Goal: Information Seeking & Learning: Check status

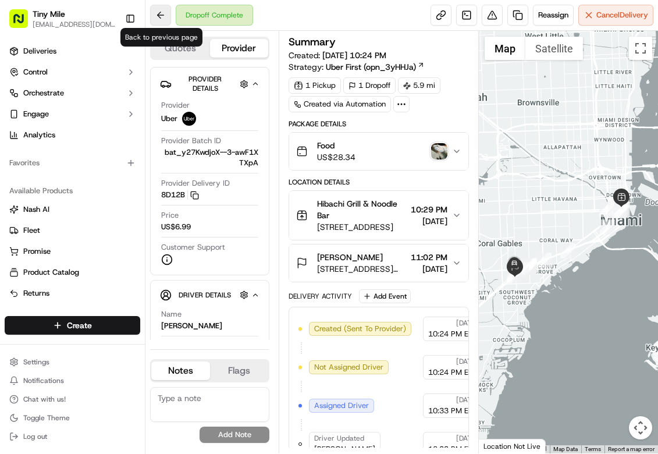
click at [160, 16] on button at bounding box center [160, 15] width 21 height 21
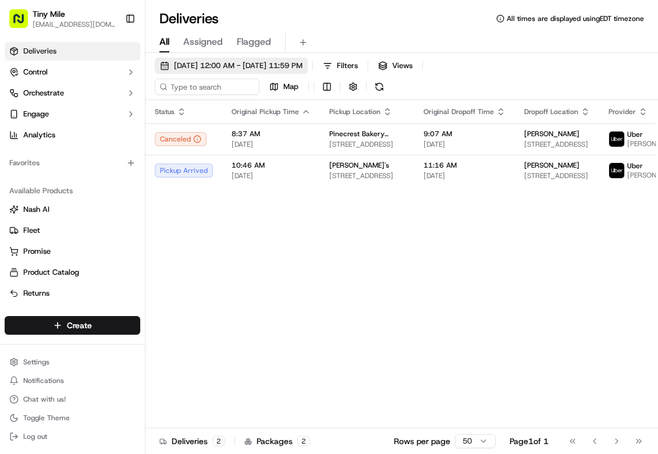
click at [204, 63] on span "[DATE] 12:00 AM - [DATE] 11:59 PM" at bounding box center [238, 66] width 129 height 10
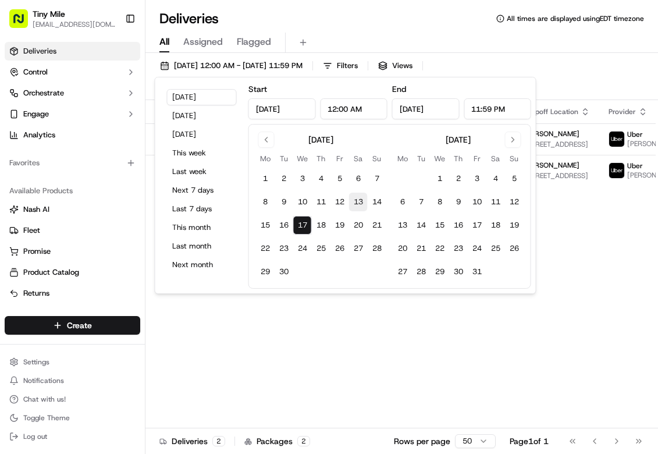
click at [362, 201] on button "13" at bounding box center [358, 202] width 19 height 19
type input "[DATE]"
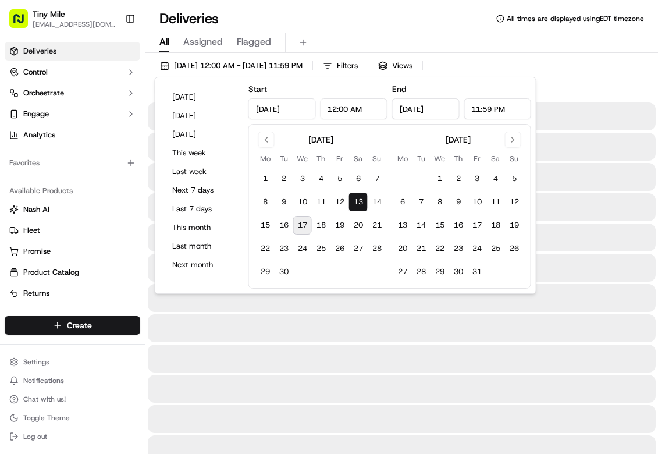
click at [166, 33] on button "All" at bounding box center [165, 43] width 10 height 20
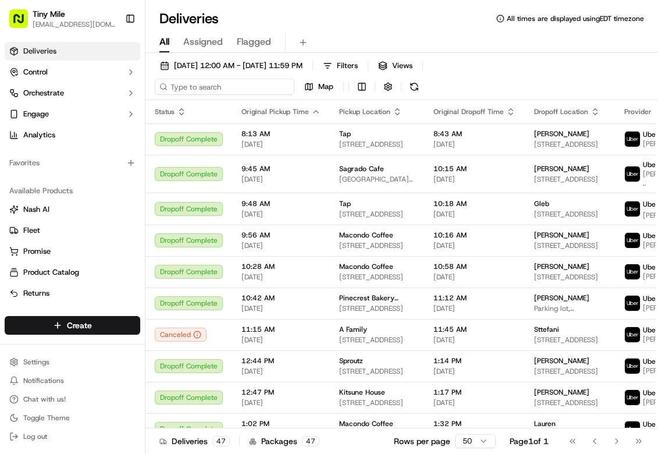
click at [229, 83] on input at bounding box center [225, 87] width 140 height 16
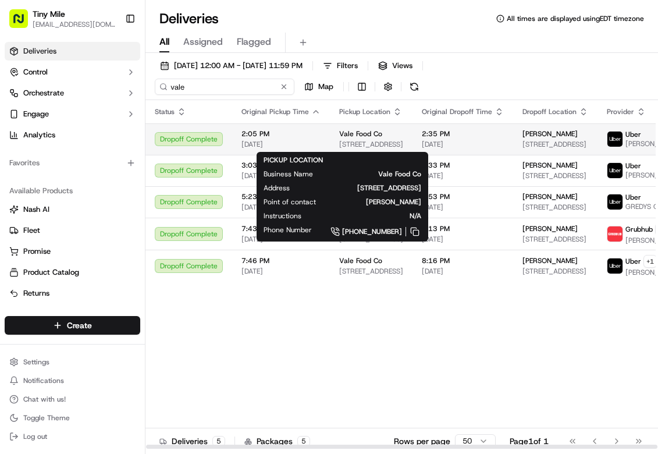
type input "vale"
click at [371, 142] on span "[STREET_ADDRESS]" at bounding box center [371, 144] width 64 height 9
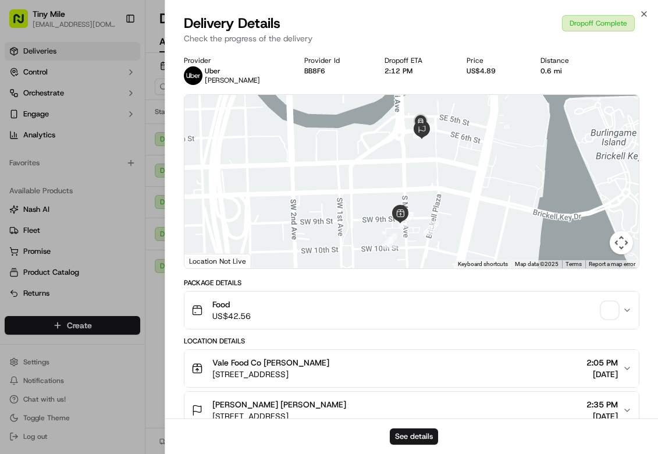
scroll to position [87, 0]
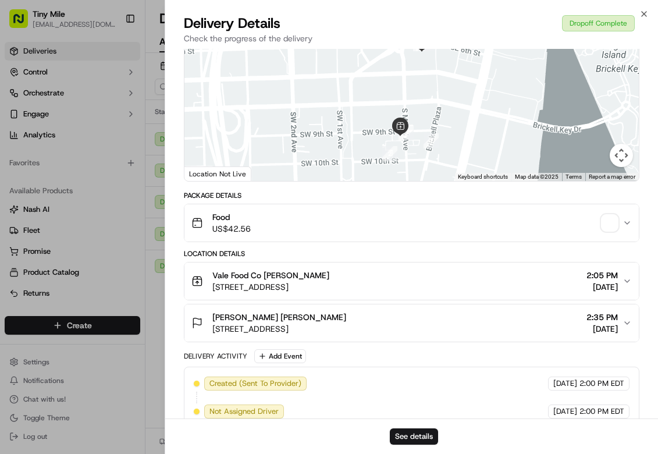
click at [437, 281] on div "Vale Food Co [PERSON_NAME] [STREET_ADDRESS] 2:05 PM [DATE]" at bounding box center [407, 281] width 431 height 23
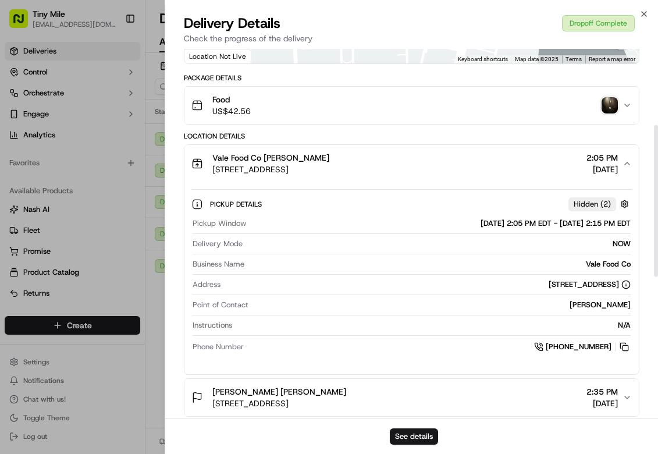
scroll to position [175, 0]
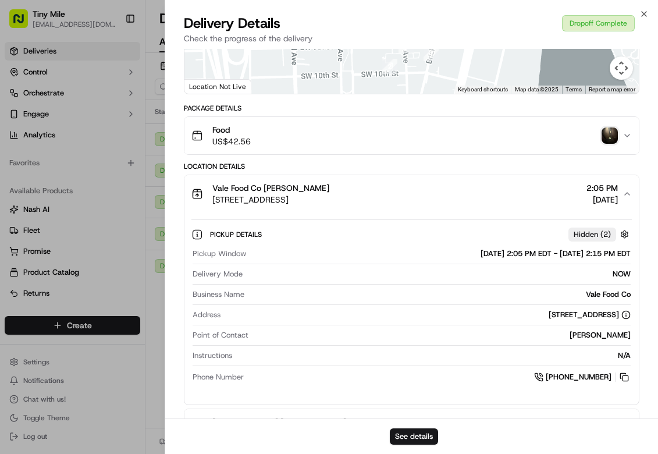
click at [483, 199] on div "Vale Food Co [PERSON_NAME] [STREET_ADDRESS] 2:05 PM [DATE]" at bounding box center [407, 193] width 431 height 23
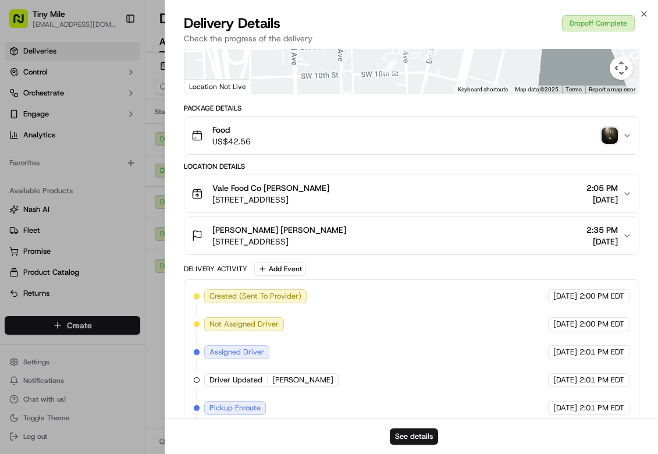
click at [505, 140] on div "Food US$42.56" at bounding box center [407, 135] width 431 height 23
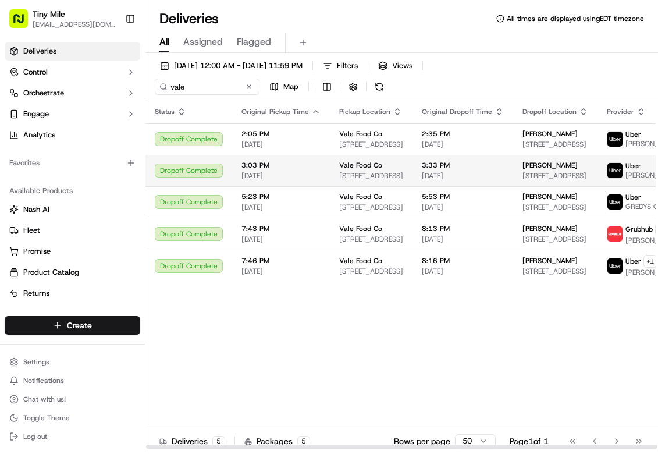
click at [331, 172] on td "Vale Food Co [STREET_ADDRESS]" at bounding box center [371, 170] width 83 height 31
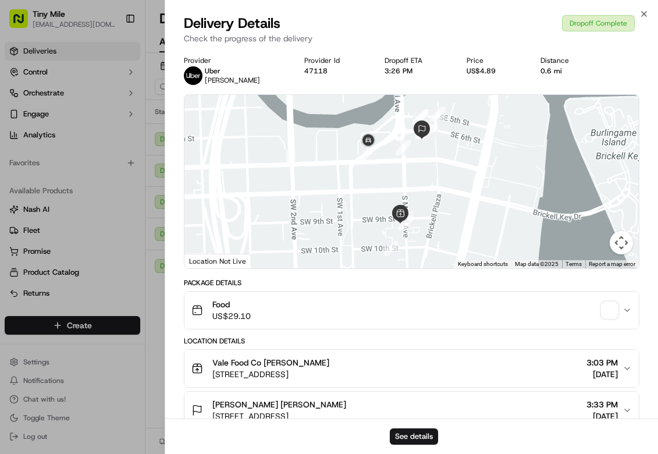
click at [517, 295] on button "Food US$29.10" at bounding box center [412, 310] width 455 height 37
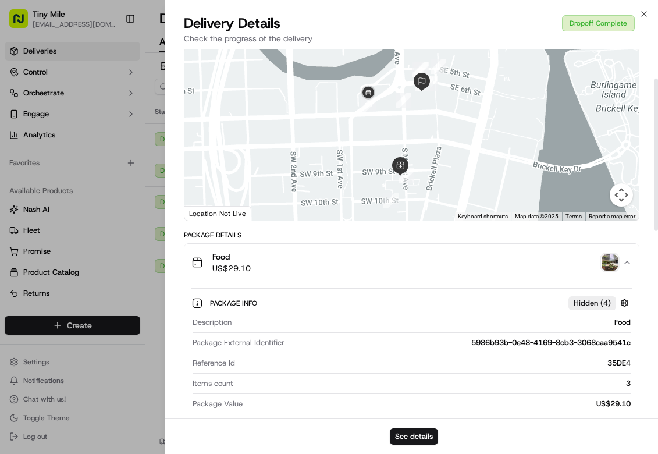
scroll to position [87, 0]
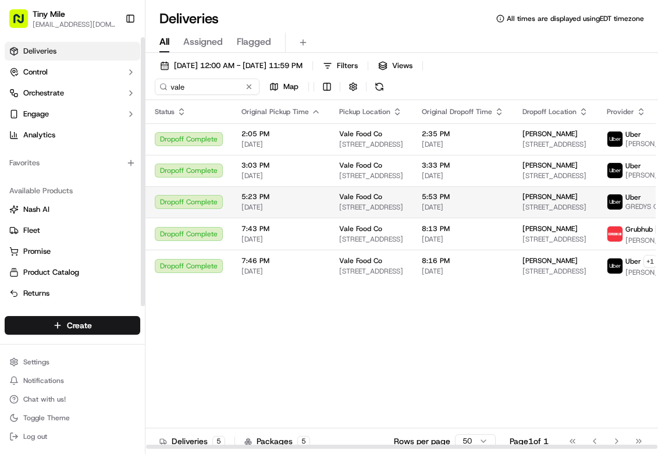
click at [238, 201] on td "5:23 PM [DATE]" at bounding box center [281, 201] width 98 height 31
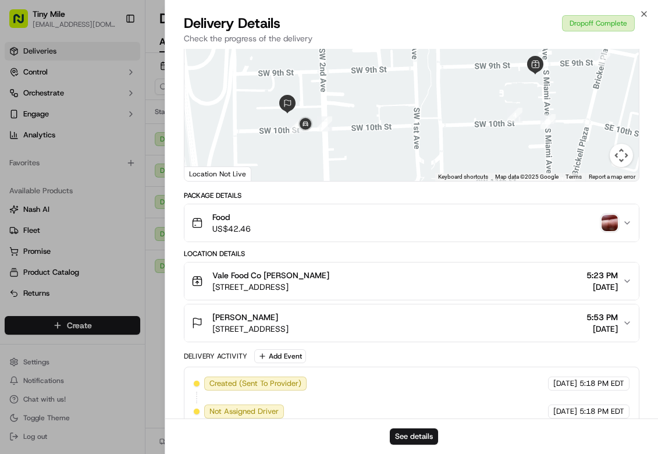
click at [505, 222] on div "Food US$42.46" at bounding box center [407, 222] width 431 height 23
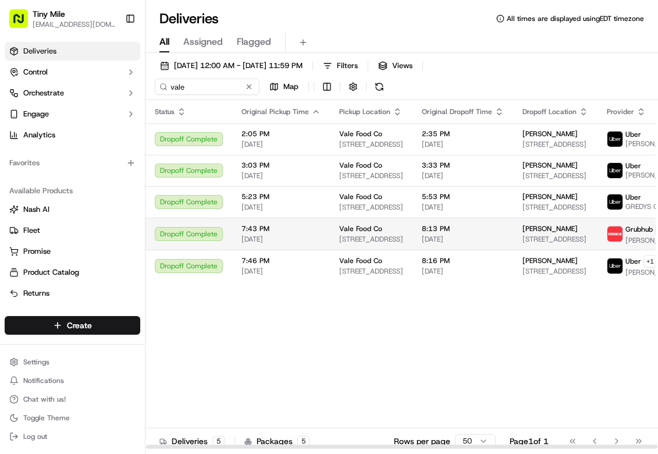
click at [477, 224] on span "8:13 PM" at bounding box center [463, 228] width 82 height 9
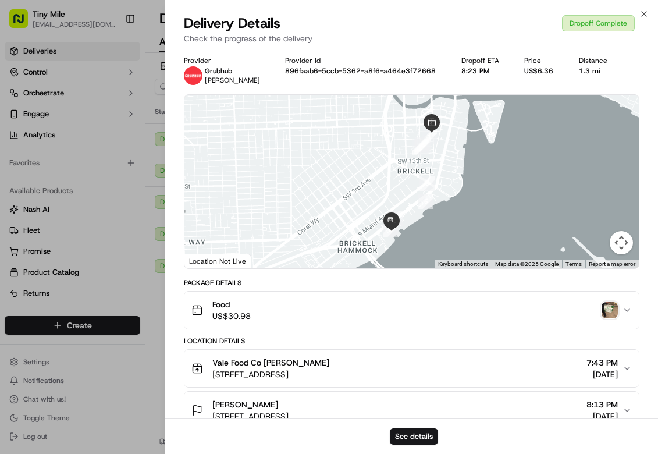
click at [479, 318] on div "Food US$30.98" at bounding box center [407, 310] width 431 height 23
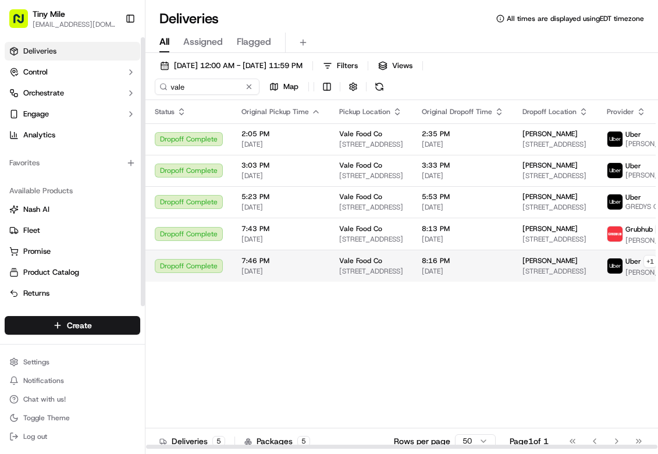
click at [261, 265] on span "7:46 PM" at bounding box center [281, 260] width 79 height 9
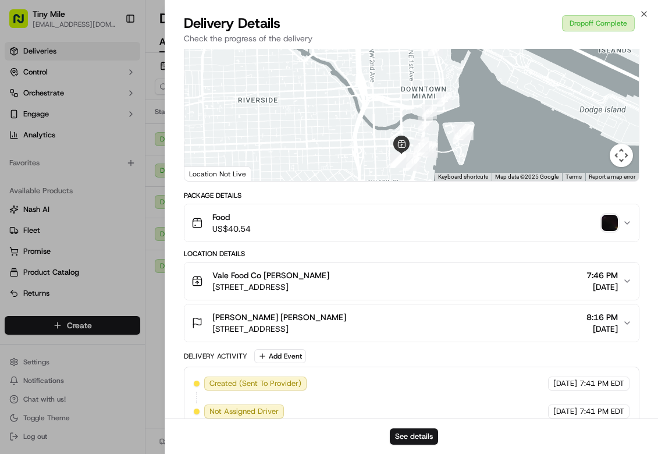
click at [489, 214] on div "Food US$40.54" at bounding box center [407, 222] width 431 height 23
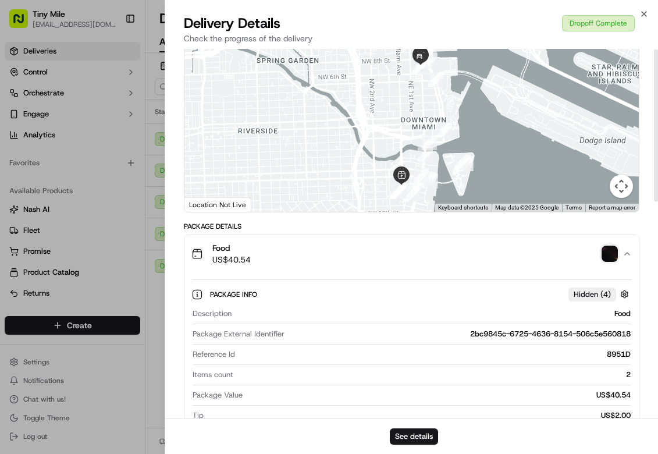
scroll to position [0, 0]
